Goal: Task Accomplishment & Management: Complete application form

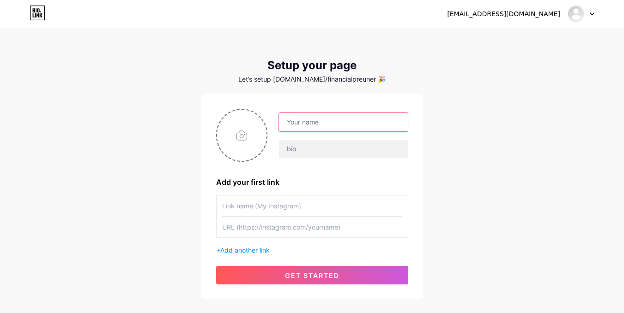
click at [323, 124] on input "text" at bounding box center [343, 122] width 128 height 18
type input "A"
type input "p"
type input "PRODUK I SHOPEE"
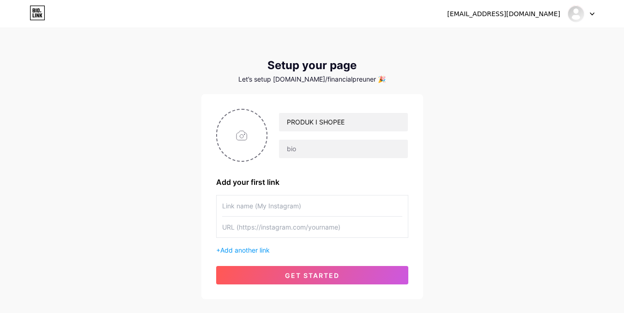
click at [274, 205] on input "text" at bounding box center [312, 206] width 180 height 21
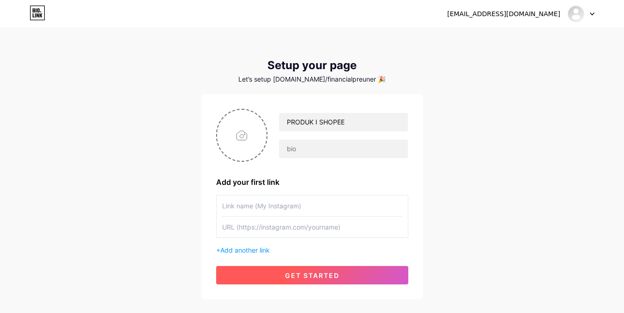
click at [286, 275] on span "get started" at bounding box center [312, 276] width 54 height 8
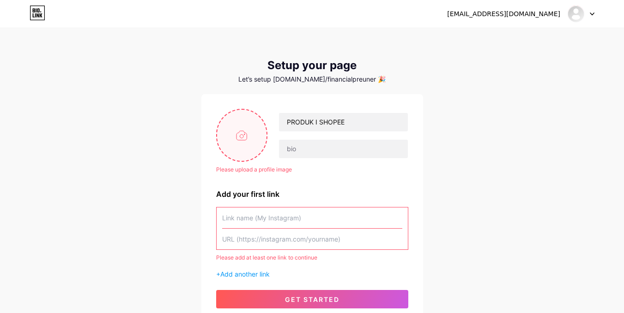
click at [243, 155] on input "file" at bounding box center [242, 135] width 50 height 51
type input "C:\fakepath\10-ide-bisnis-yang-menjanjikan-[PERSON_NAME]-menarik-perhatian.jpg"
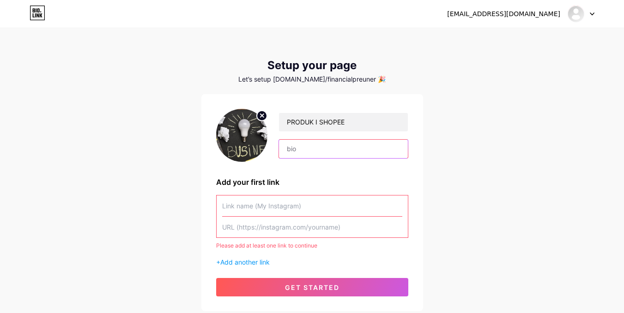
click at [294, 151] on input "text" at bounding box center [343, 149] width 128 height 18
type input "Affiliate"
click at [252, 265] on span "Add another link" at bounding box center [244, 263] width 49 height 8
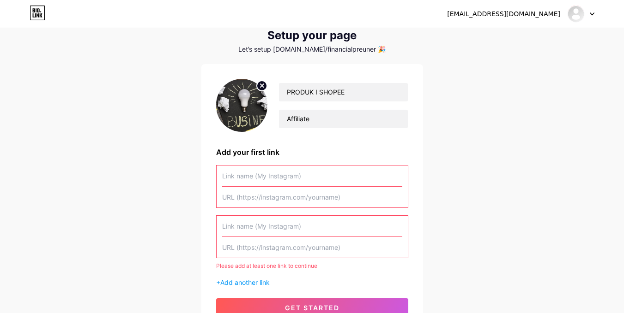
scroll to position [46, 0]
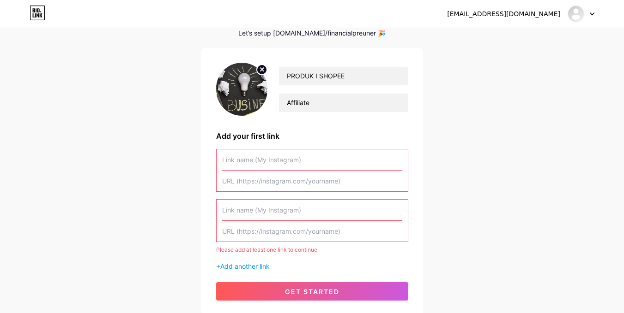
click at [593, 13] on icon at bounding box center [592, 14] width 4 height 2
click at [507, 36] on link "Dashboard" at bounding box center [536, 37] width 114 height 25
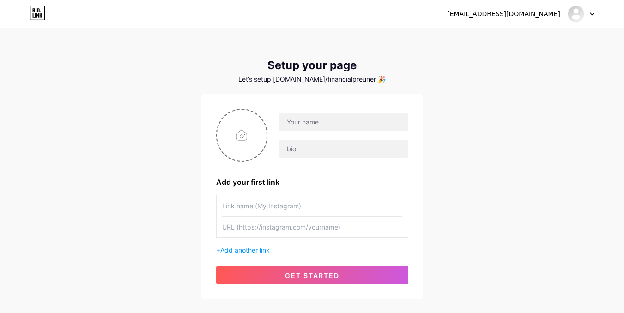
click at [31, 11] on icon at bounding box center [38, 13] width 16 height 15
